Goal: Find specific page/section: Find specific page/section

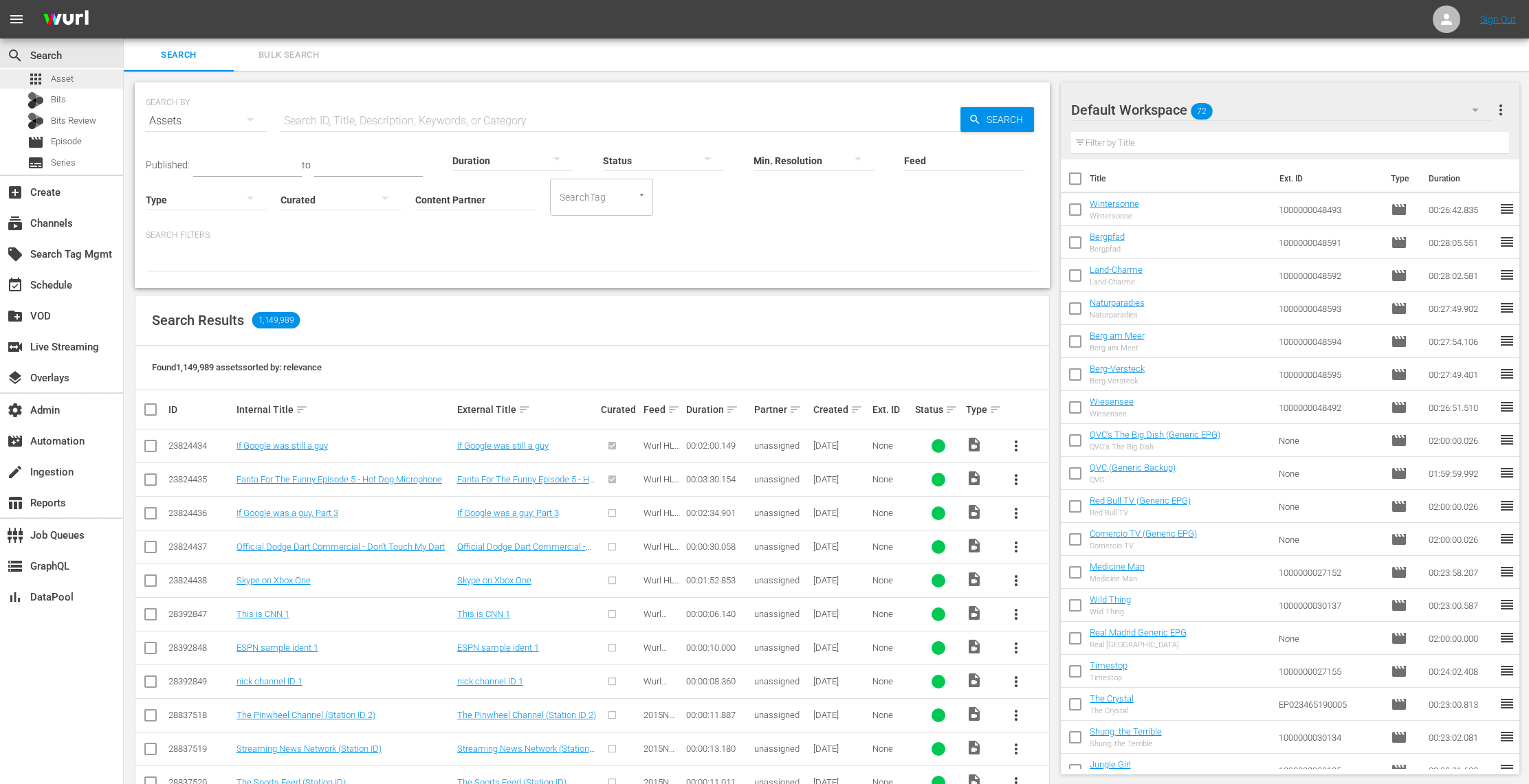
click at [97, 82] on div "apps Asset" at bounding box center [61, 79] width 123 height 19
click at [456, 204] on input "Content Partner" at bounding box center [475, 200] width 121 height 49
click at [515, 265] on div "TV One, LLC (478)" at bounding box center [527, 271] width 201 height 33
type input "TV One, LLC (478)"
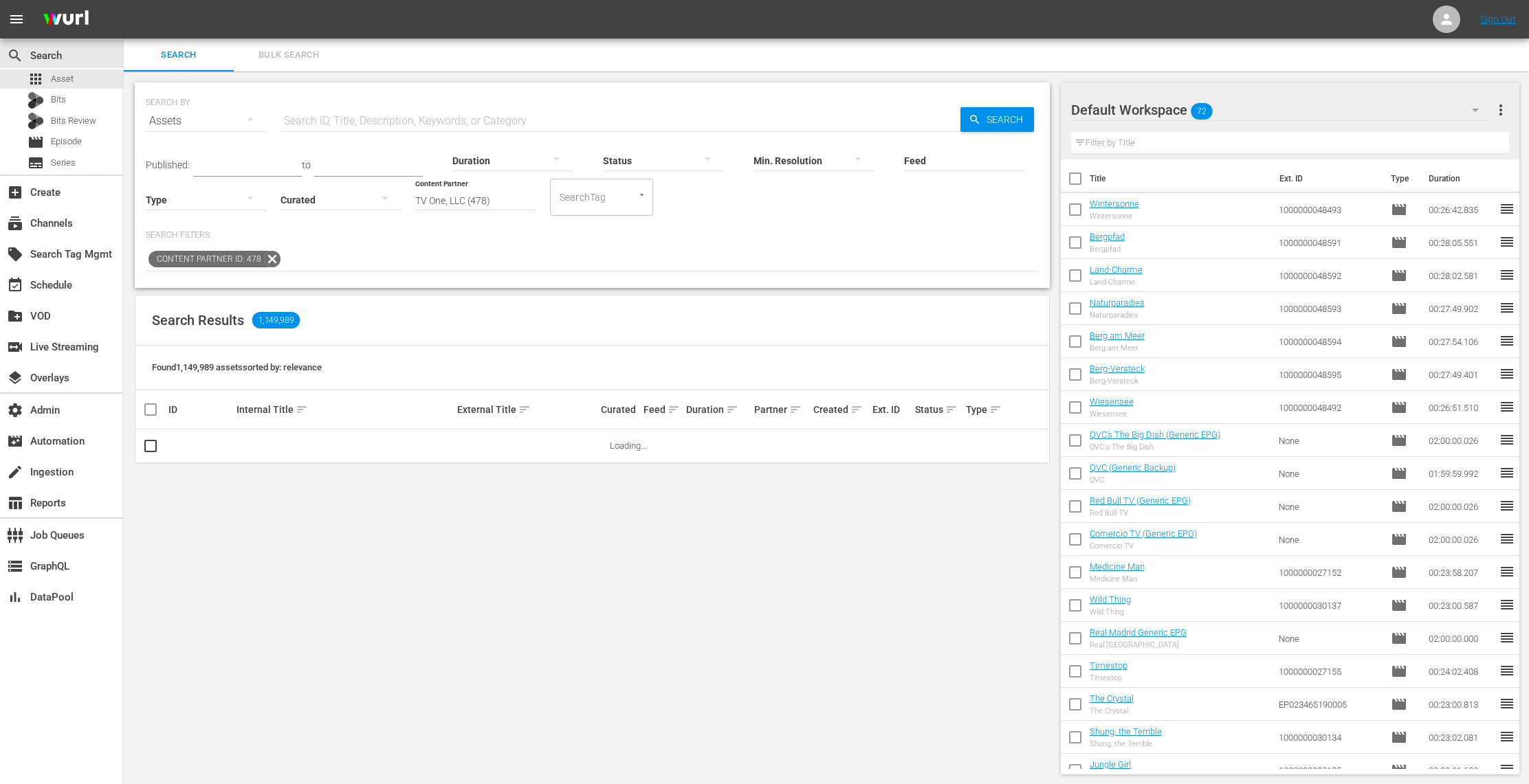
click at [419, 120] on input "text" at bounding box center [620, 121] width 680 height 33
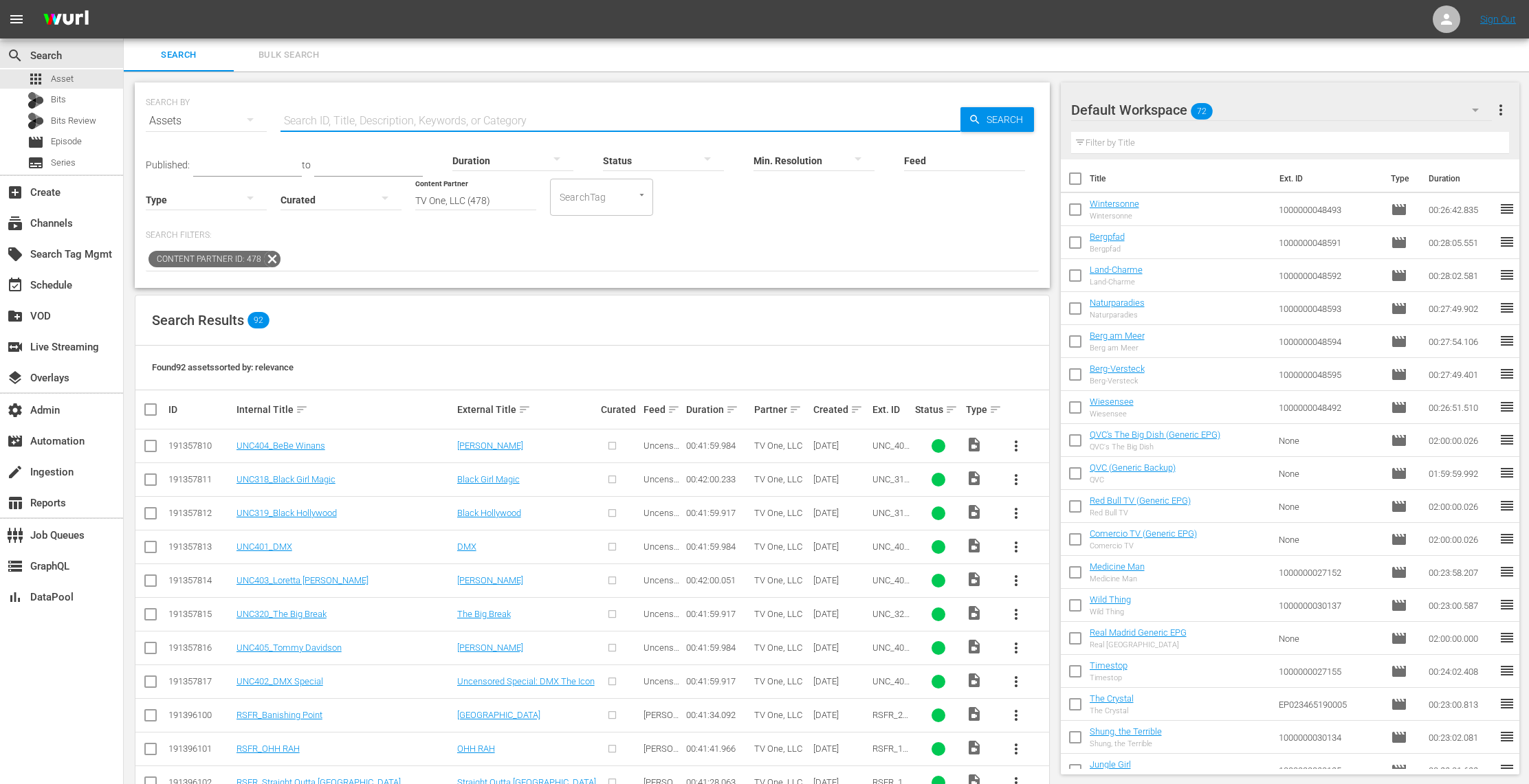
paste input "Lil Rel"
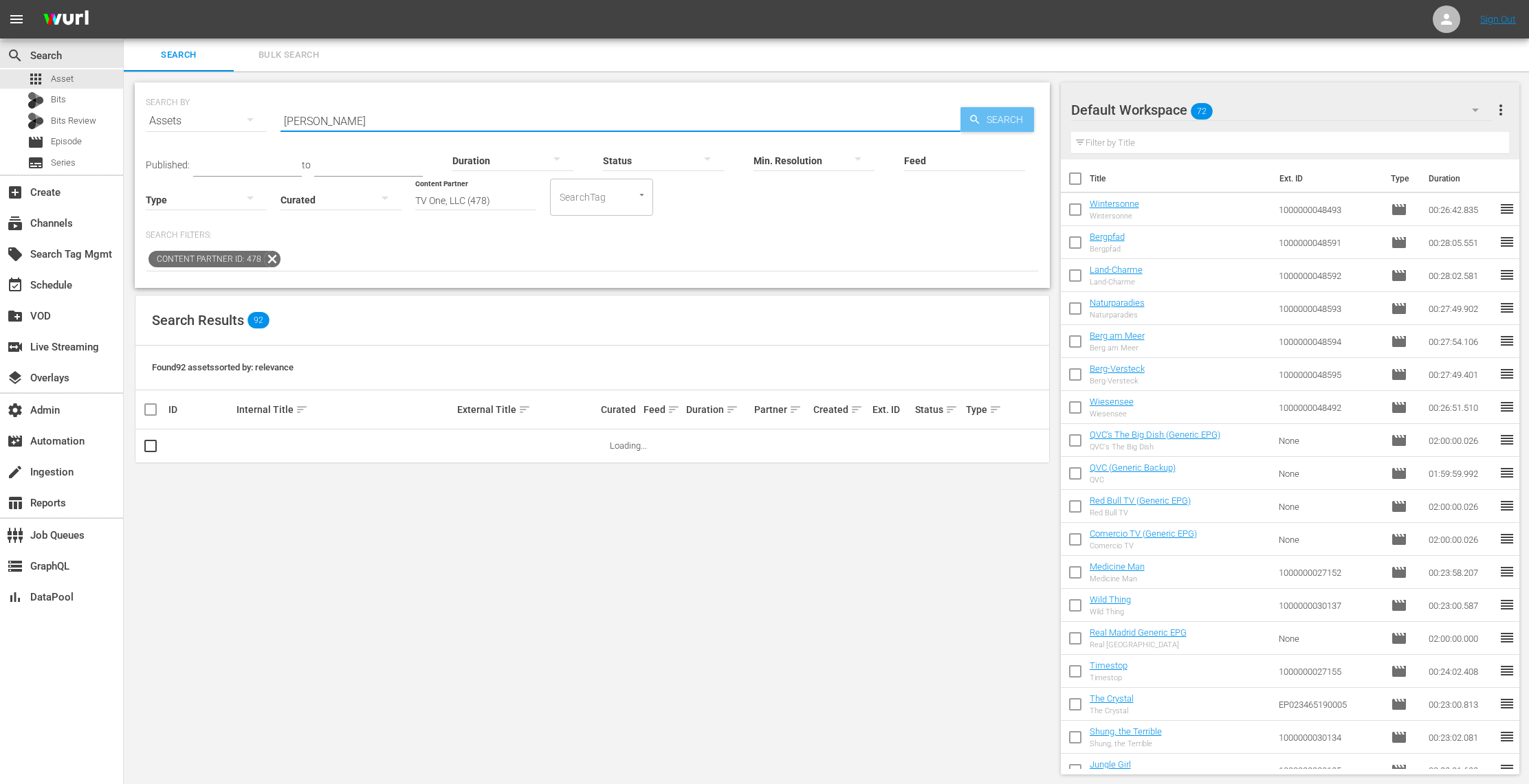
type input "Lil Rel"
click at [993, 123] on span "Search" at bounding box center [1008, 120] width 53 height 25
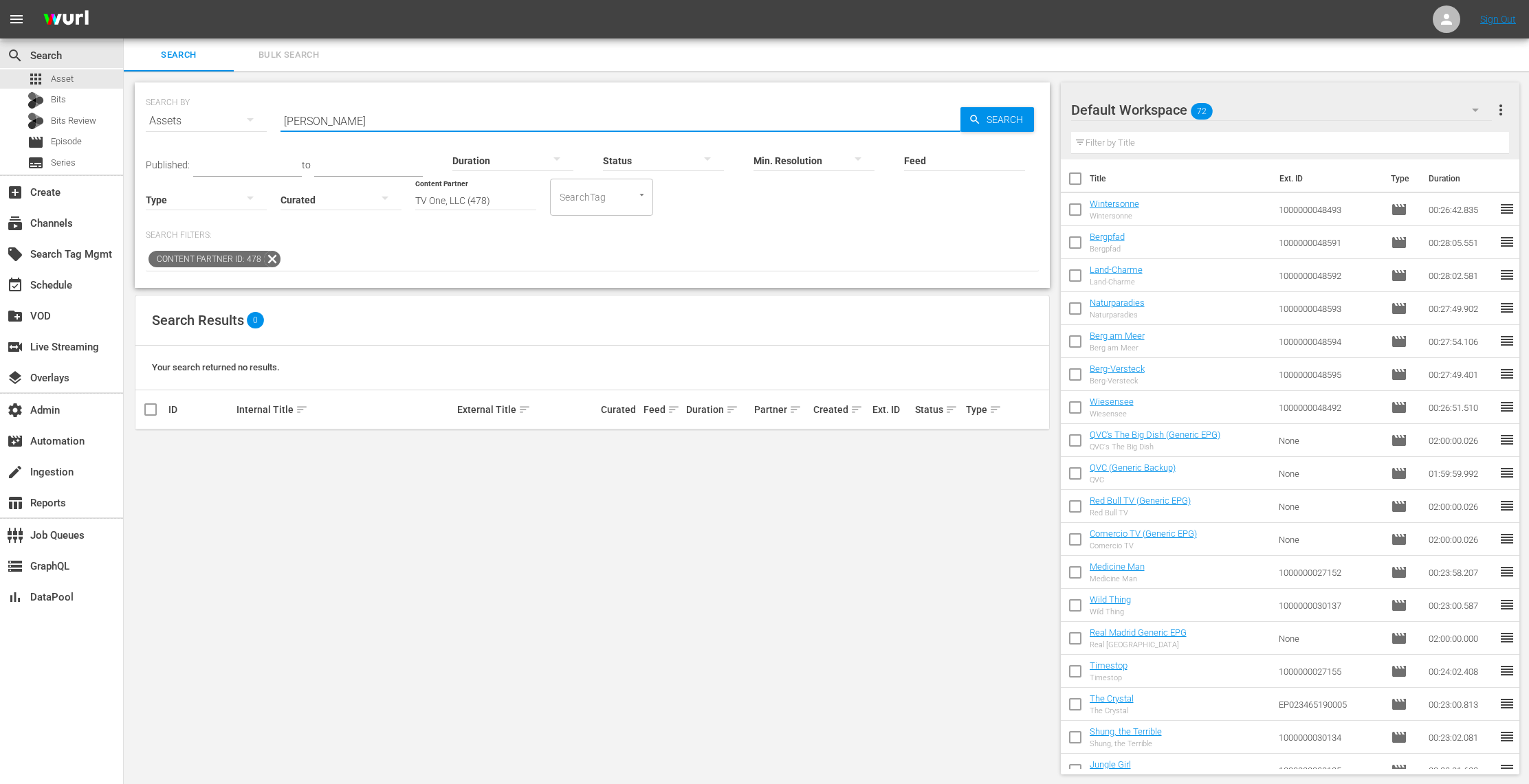
drag, startPoint x: 391, startPoint y: 115, endPoint x: 237, endPoint y: 123, distance: 154.2
click at [237, 123] on div "SEARCH BY Search By Assets Search ID, Title, Description, Keywords, or Category…" at bounding box center [593, 112] width 894 height 49
click at [218, 191] on div at bounding box center [206, 199] width 121 height 39
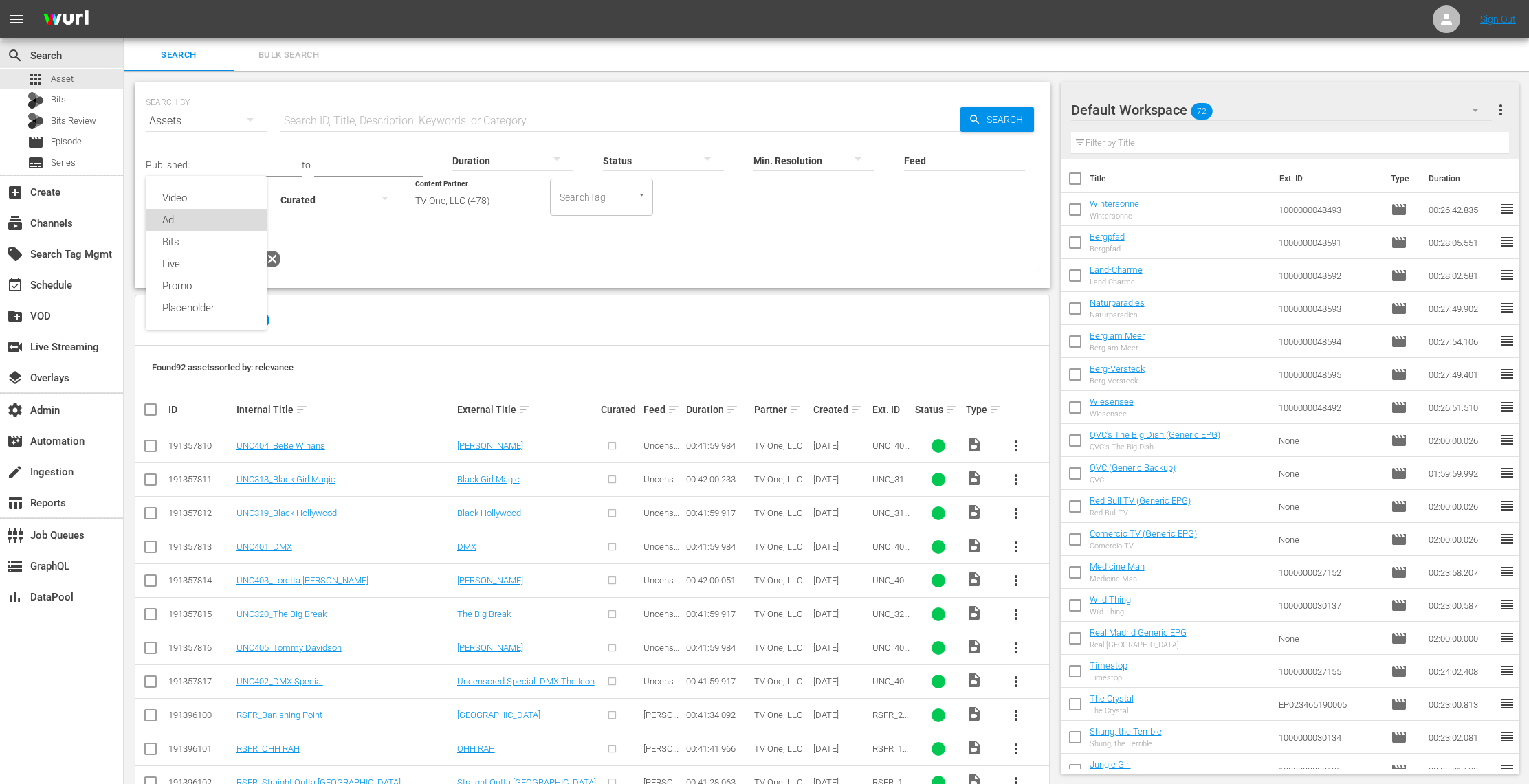
click at [213, 218] on div "Ad" at bounding box center [206, 219] width 121 height 22
